Goal: Transaction & Acquisition: Purchase product/service

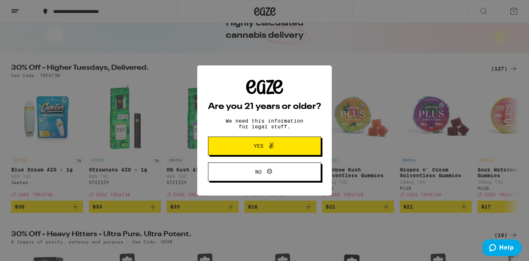
scroll to position [40, 0]
click at [276, 151] on span "Yes" at bounding box center [264, 145] width 55 height 9
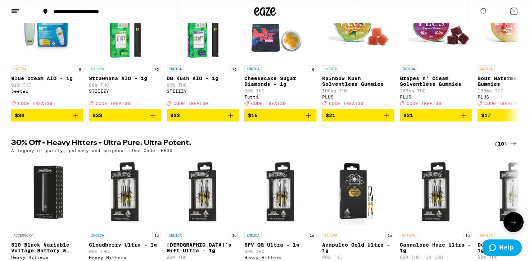
scroll to position [0, 0]
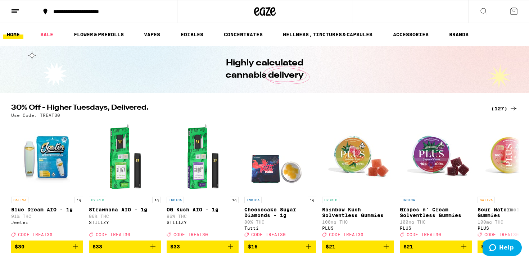
click at [21, 10] on button at bounding box center [15, 11] width 30 height 23
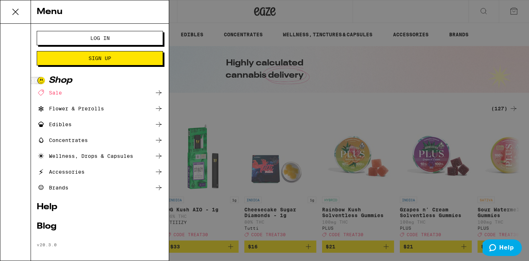
click at [60, 91] on div "Sale" at bounding box center [49, 92] width 25 height 9
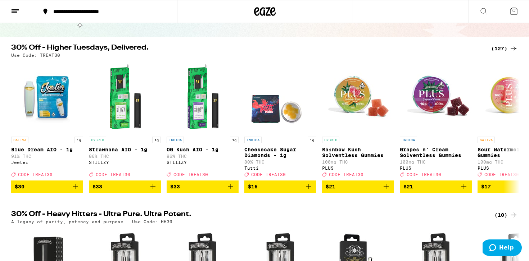
scroll to position [52, 0]
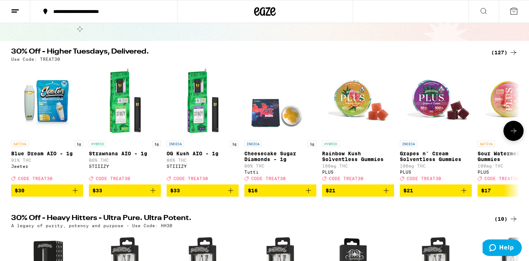
click at [515, 132] on icon at bounding box center [513, 131] width 9 height 9
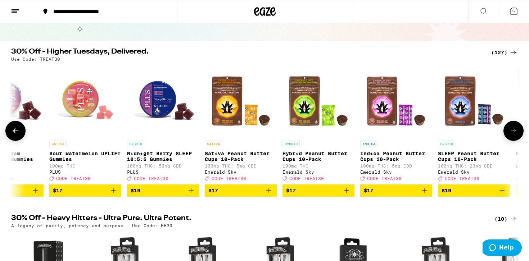
click at [515, 132] on icon at bounding box center [513, 131] width 9 height 9
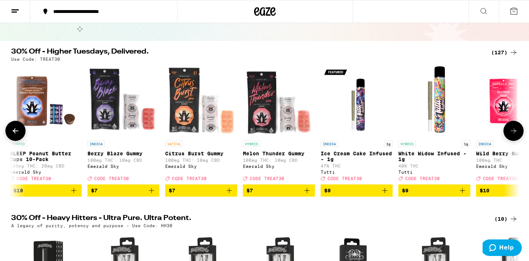
click at [515, 132] on icon at bounding box center [513, 131] width 9 height 9
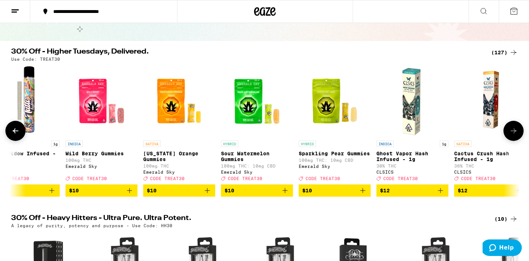
scroll to position [0, 1284]
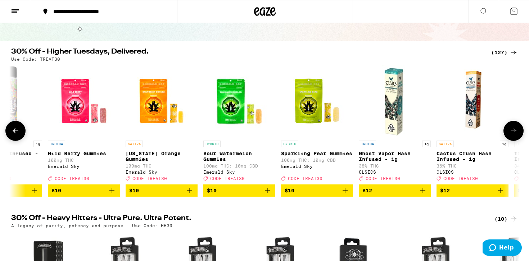
click at [18, 135] on icon at bounding box center [15, 131] width 9 height 9
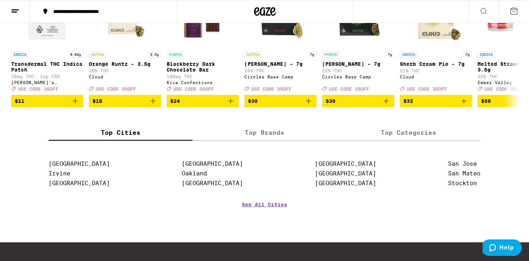
scroll to position [589, 0]
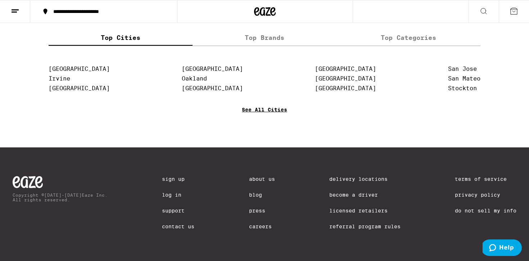
click at [274, 110] on link "See All Cities" at bounding box center [264, 120] width 45 height 27
